Goal: Use online tool/utility: Utilize a website feature to perform a specific function

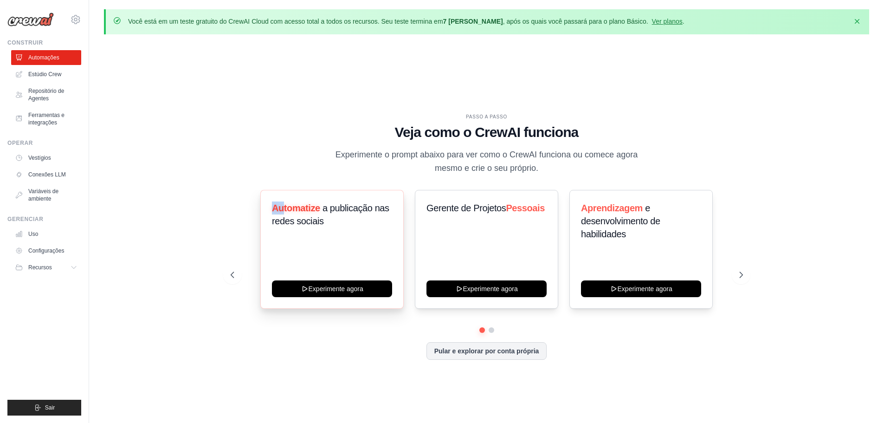
drag, startPoint x: 271, startPoint y: 205, endPoint x: 284, endPoint y: 207, distance: 13.1
click at [284, 207] on div "Automatize a publicação nas redes sociais Experimente agora" at bounding box center [331, 249] width 143 height 119
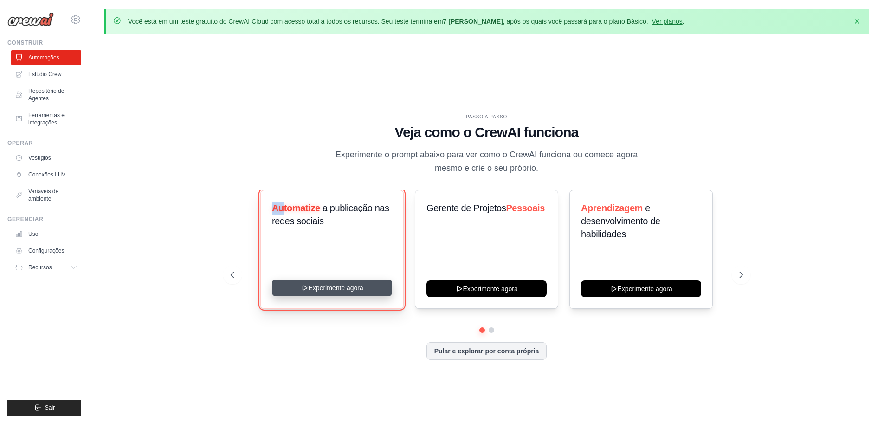
click at [334, 289] on button "Experimente agora" at bounding box center [332, 287] width 120 height 17
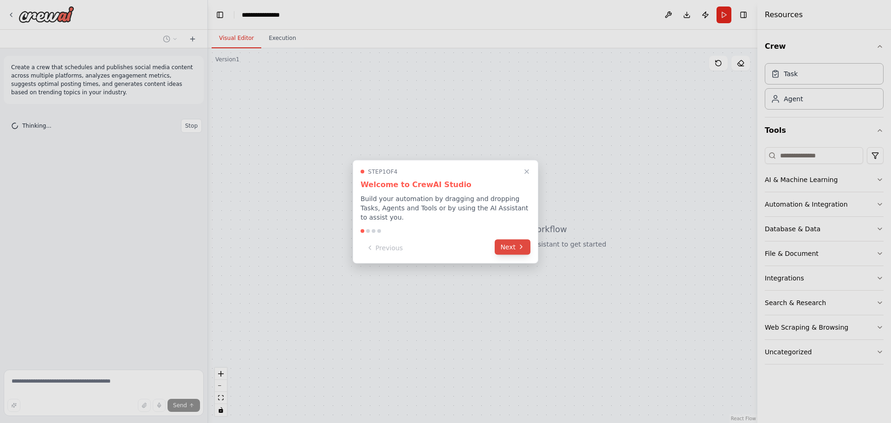
click at [505, 243] on button "Next" at bounding box center [513, 246] width 36 height 15
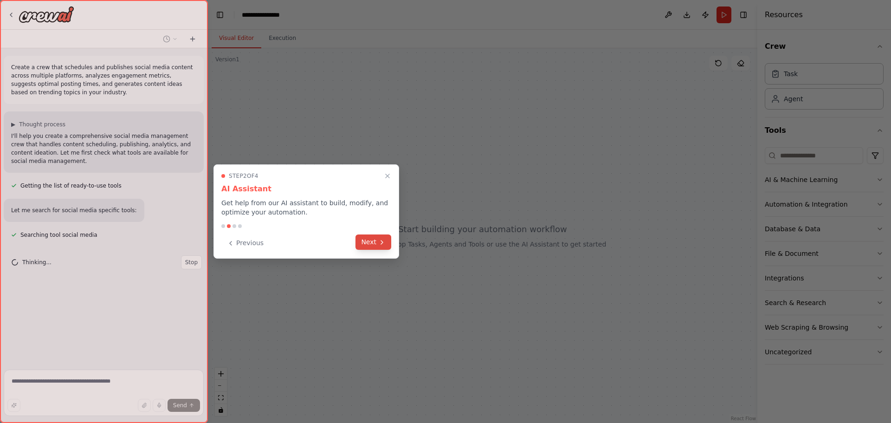
click at [370, 241] on button "Next" at bounding box center [374, 241] width 36 height 15
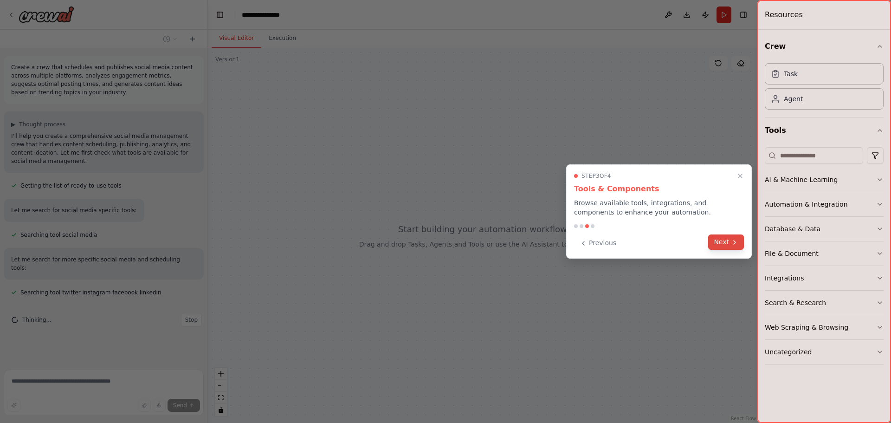
click at [723, 238] on button "Next" at bounding box center [726, 241] width 36 height 15
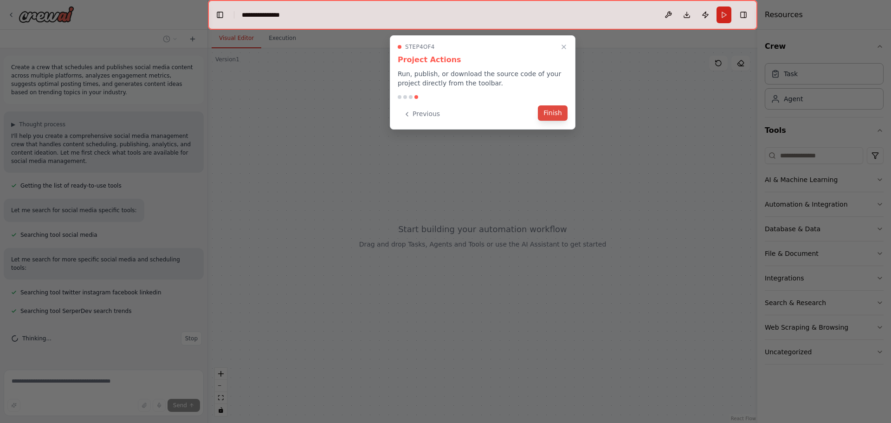
click at [549, 111] on button "Finish" at bounding box center [553, 112] width 30 height 15
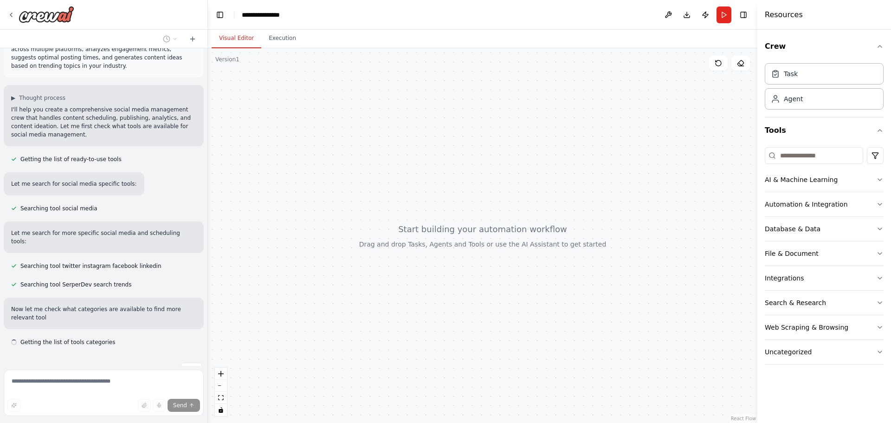
scroll to position [43, 0]
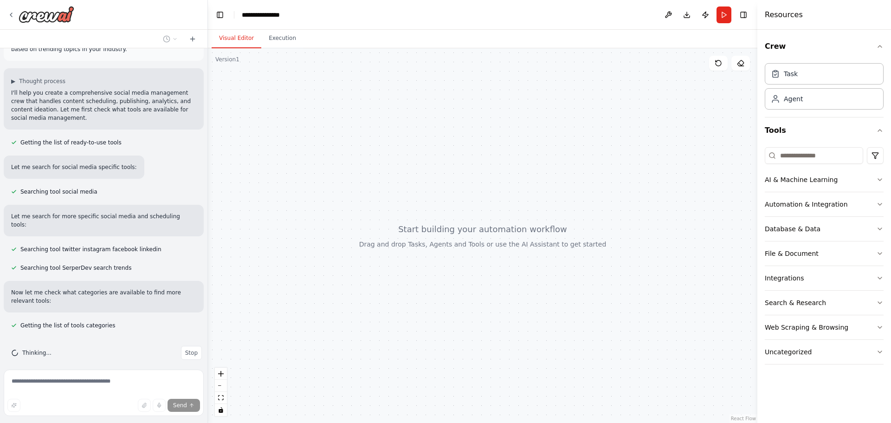
click at [301, 7] on header "**********" at bounding box center [483, 15] width 550 height 30
click at [282, 13] on div "**********" at bounding box center [265, 14] width 46 height 9
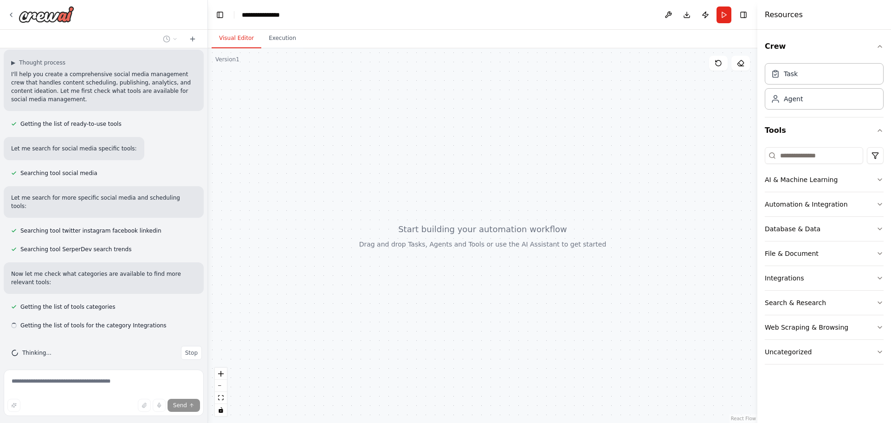
click at [295, 13] on div "**********" at bounding box center [277, 14] width 70 height 9
drag, startPoint x: 290, startPoint y: 16, endPoint x: 191, endPoint y: 27, distance: 99.5
click at [191, 27] on div "**********" at bounding box center [445, 211] width 891 height 423
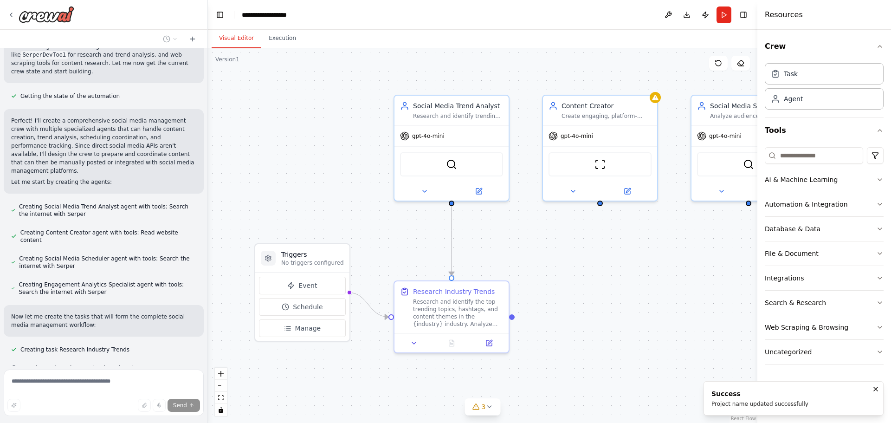
scroll to position [401, 0]
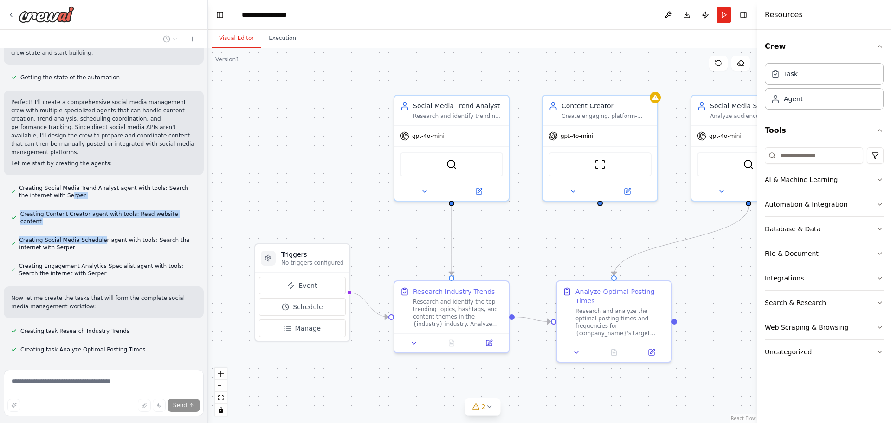
drag, startPoint x: 58, startPoint y: 172, endPoint x: 97, endPoint y: 210, distance: 53.8
click at [97, 210] on div "Create a crew that schedules and publishes social media content across multiple…" at bounding box center [104, 207] width 208 height 318
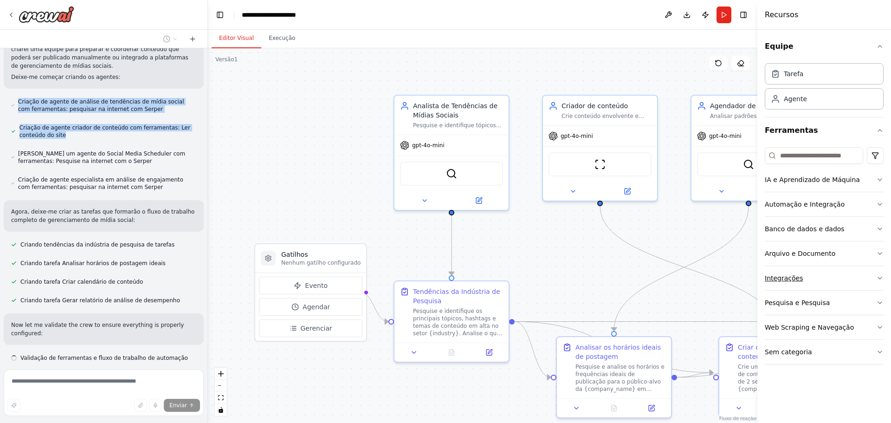
scroll to position [528, 0]
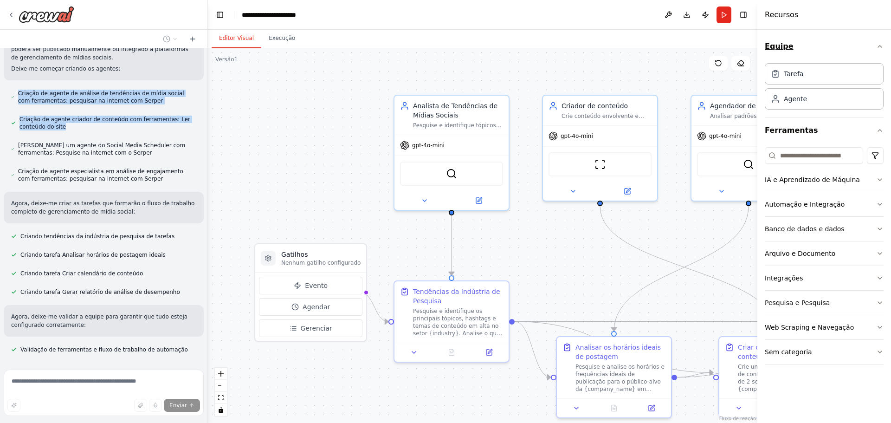
click at [881, 47] on icon "button" at bounding box center [879, 46] width 7 height 7
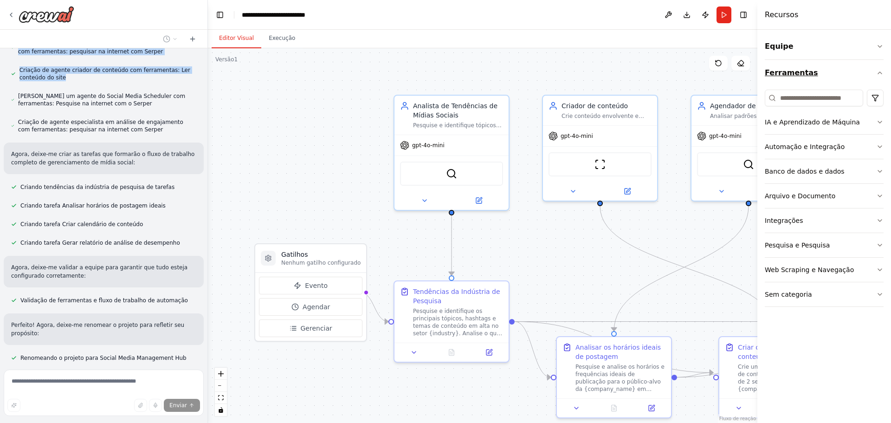
click at [883, 65] on button "Ferramentas" at bounding box center [824, 73] width 119 height 26
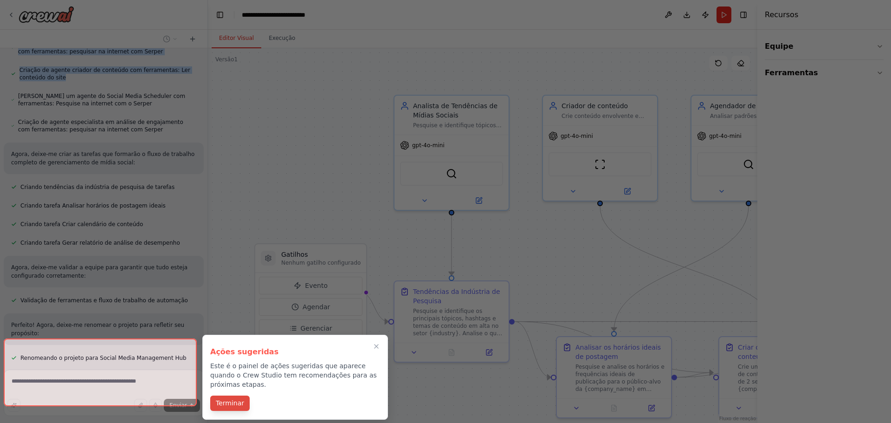
click at [229, 399] on font "Terminar" at bounding box center [230, 402] width 28 height 7
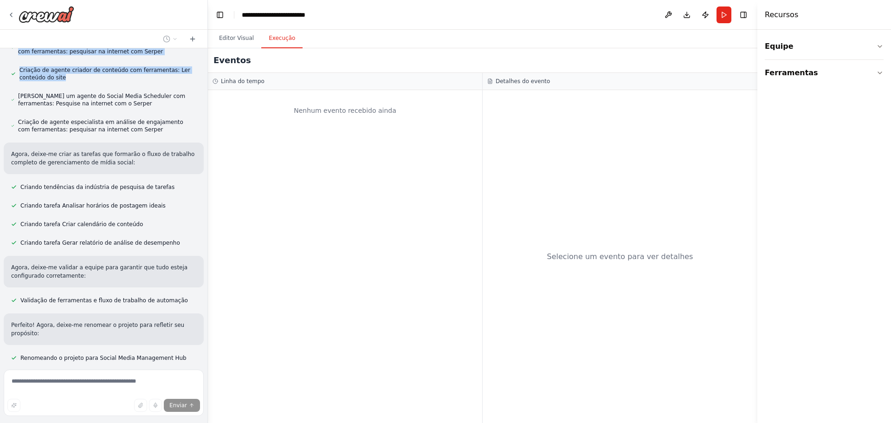
click at [279, 41] on font "Execução" at bounding box center [282, 38] width 26 height 6
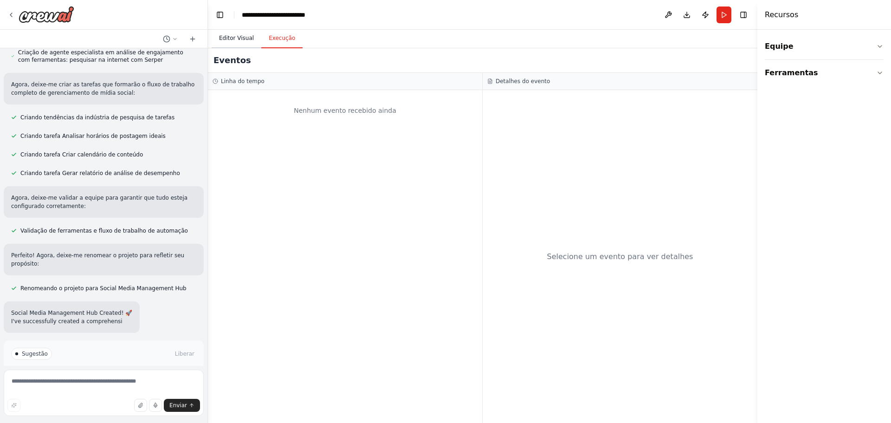
click at [233, 40] on font "Editor Visual" at bounding box center [236, 38] width 35 height 6
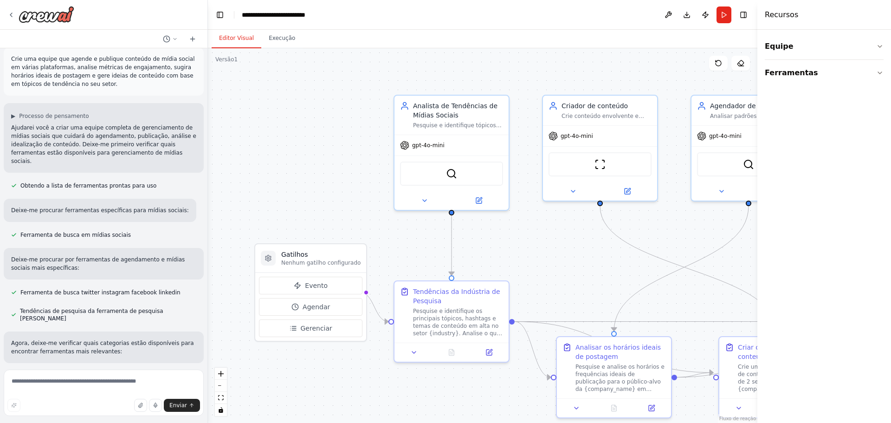
scroll to position [0, 0]
